Goal: Use online tool/utility: Use online tool/utility

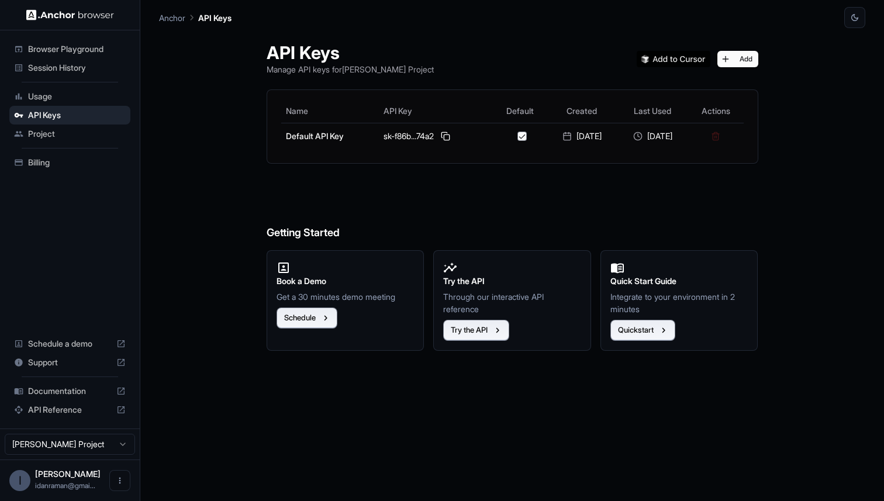
click at [85, 50] on span "Browser Playground" at bounding box center [77, 49] width 98 height 12
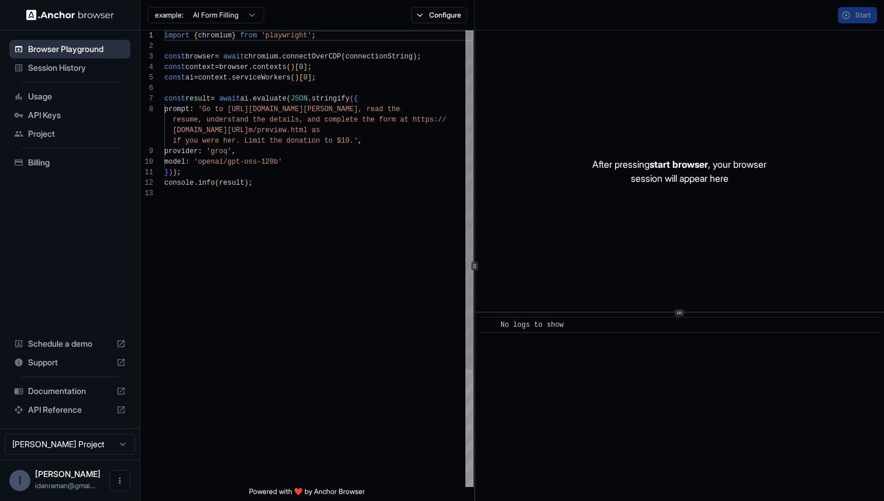
scroll to position [74, 0]
click at [217, 16] on html "Browser Playground Session History Usage API Keys Project Billing Schedule a de…" at bounding box center [442, 250] width 884 height 501
click at [218, 16] on html "Browser Playground Session History Usage API Keys Project Billing Schedule a de…" at bounding box center [442, 250] width 884 height 501
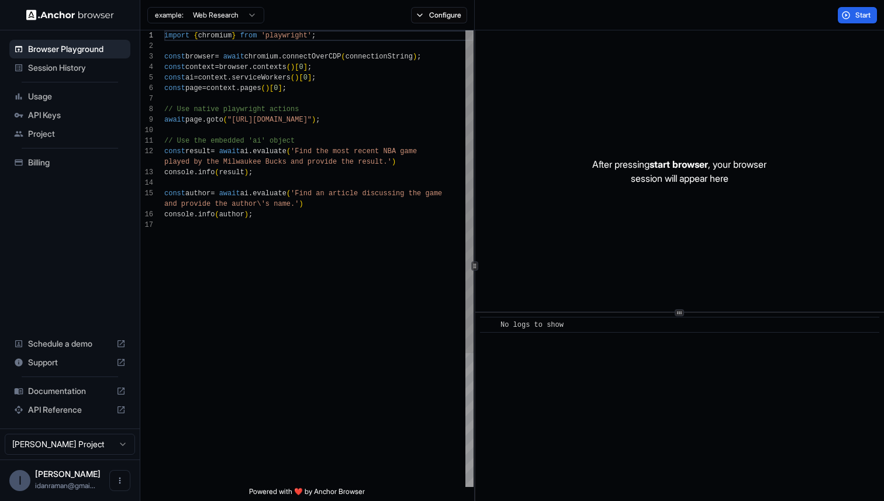
click at [239, 113] on div "import { chromium } from 'playwright' ; const browser = await chromium . connec…" at bounding box center [318, 353] width 309 height 646
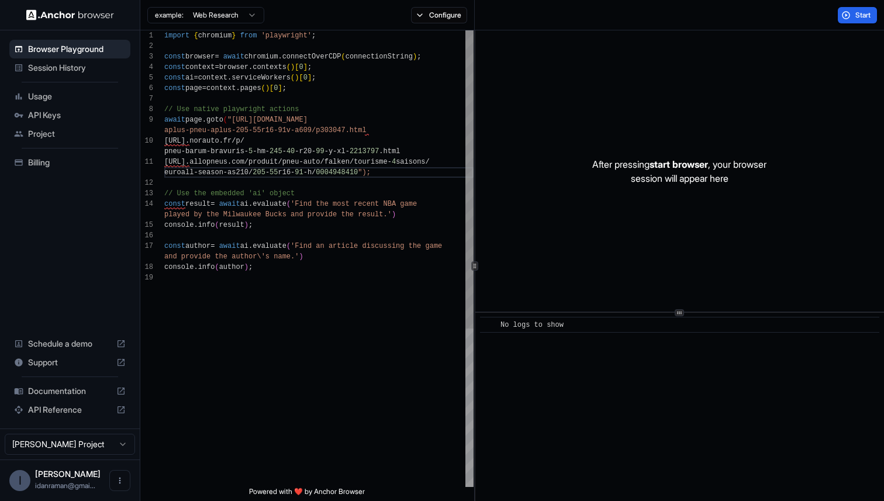
scroll to position [84, 0]
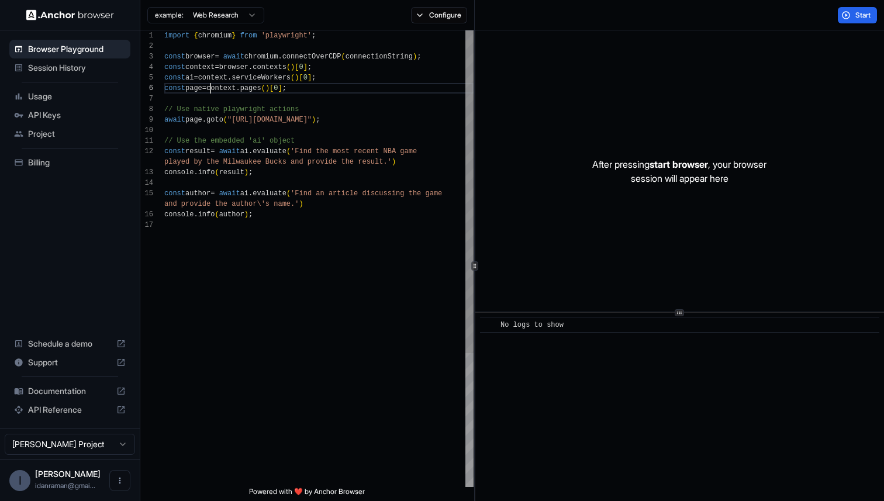
click at [212, 87] on div "import { chromium } from 'playwright' ; const browser = await chromium . connec…" at bounding box center [318, 353] width 309 height 646
click at [234, 116] on div "import { chromium } from 'playwright' ; const browser = await chromium . connec…" at bounding box center [318, 353] width 309 height 646
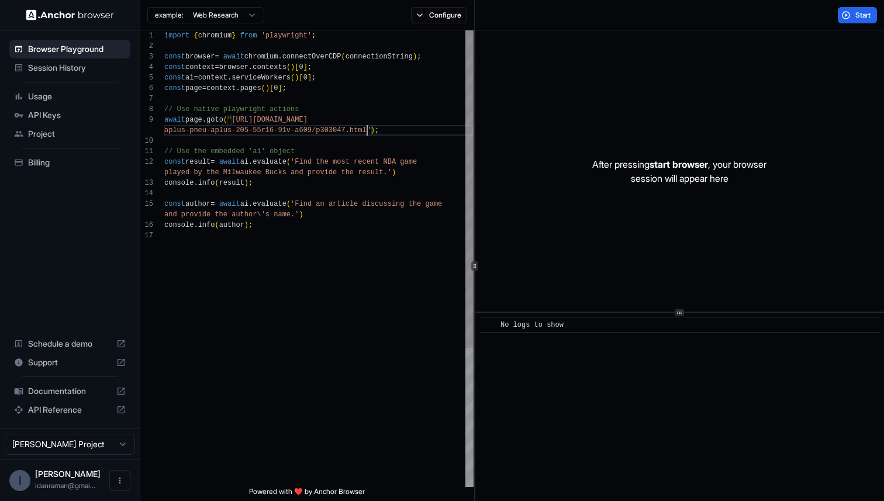
type textarea "**********"
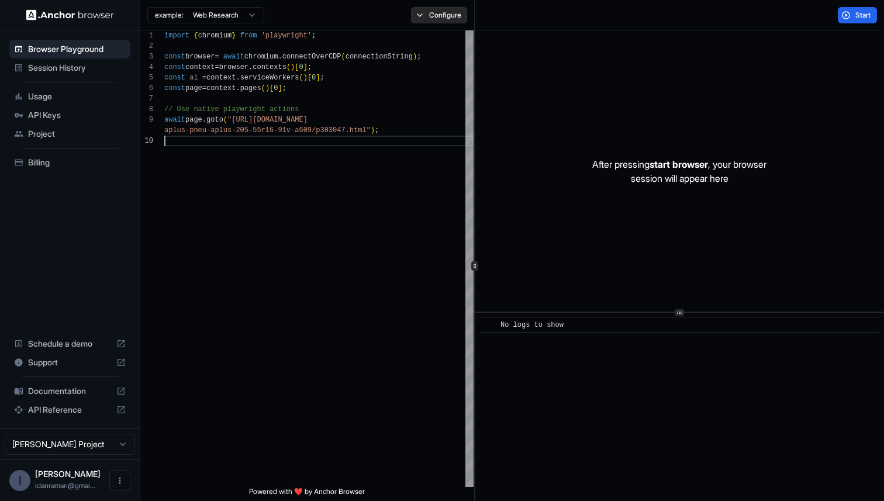
click at [443, 8] on button "Configure" at bounding box center [439, 15] width 57 height 16
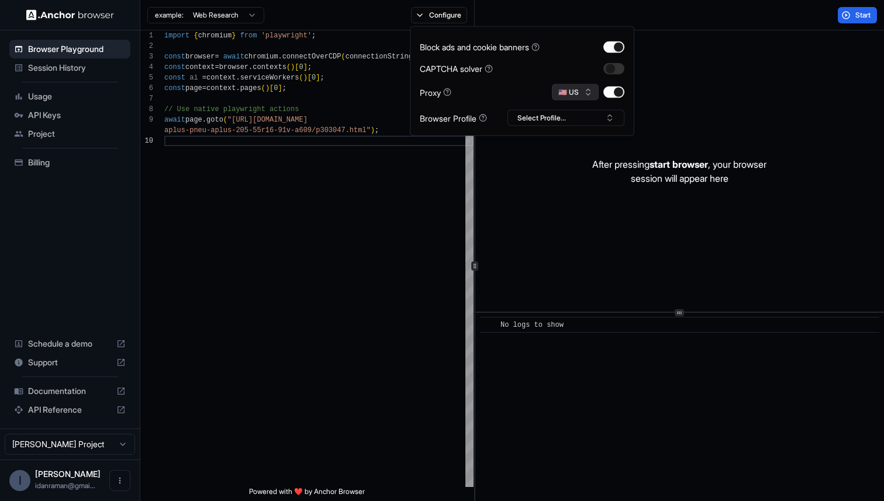
click at [586, 91] on button "🇺🇸 US" at bounding box center [575, 92] width 47 height 16
type input "****"
click at [492, 69] on icon at bounding box center [489, 68] width 8 height 8
click at [779, 12] on div "Start" at bounding box center [679, 15] width 409 height 30
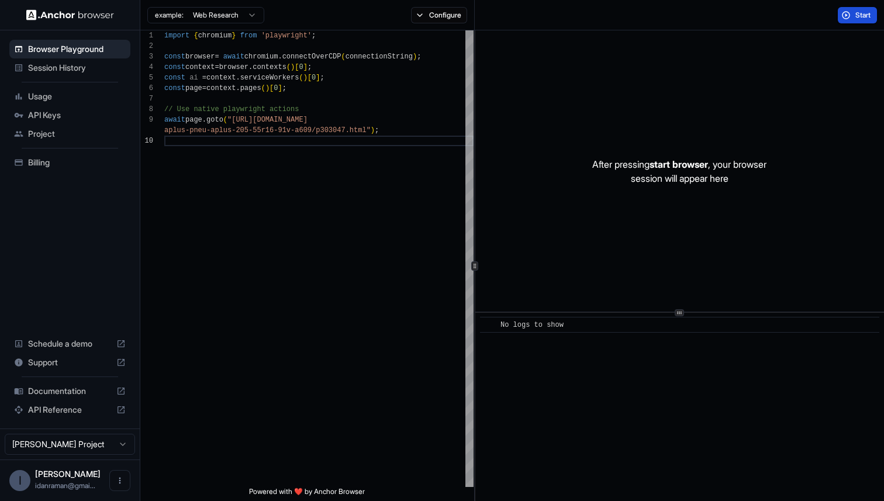
click at [843, 12] on button "Start" at bounding box center [857, 15] width 39 height 16
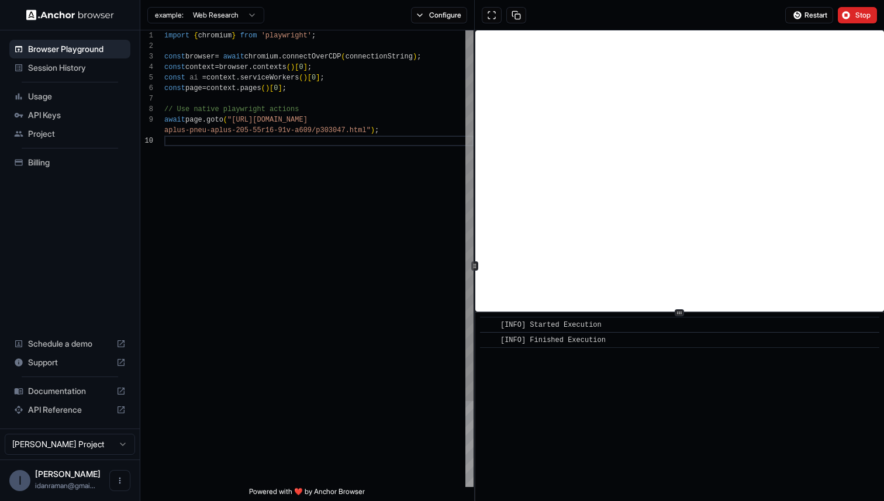
click at [237, 119] on div "import { chromium } from 'playwright' ; const browser = await chromium . connec…" at bounding box center [318, 311] width 309 height 562
drag, startPoint x: 237, startPoint y: 119, endPoint x: 358, endPoint y: 129, distance: 122.0
click at [359, 129] on div "import { chromium } from 'playwright' ; const browser = await chromium . connec…" at bounding box center [318, 311] width 309 height 562
click at [256, 112] on div "import { chromium } from 'playwright' ; const browser = await chromium . connec…" at bounding box center [318, 311] width 309 height 562
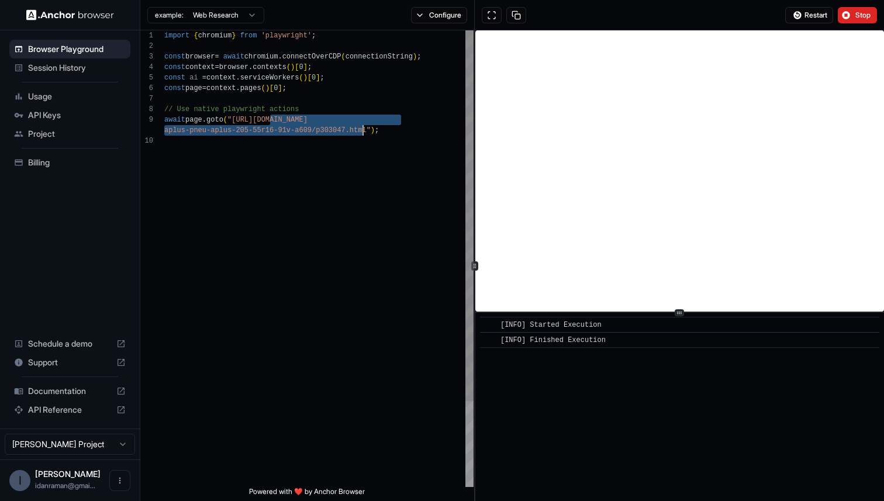
drag, startPoint x: 268, startPoint y: 119, endPoint x: 365, endPoint y: 126, distance: 96.7
click at [365, 126] on div "import { chromium } from 'playwright' ; const browser = await chromium . connec…" at bounding box center [318, 311] width 309 height 562
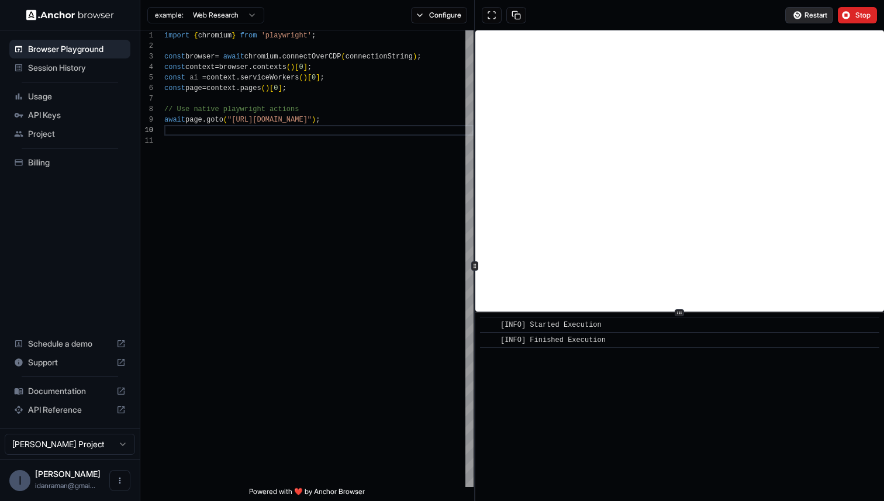
type textarea "**********"
click at [808, 14] on span "Restart" at bounding box center [816, 15] width 23 height 9
